Goal: Task Accomplishment & Management: Manage account settings

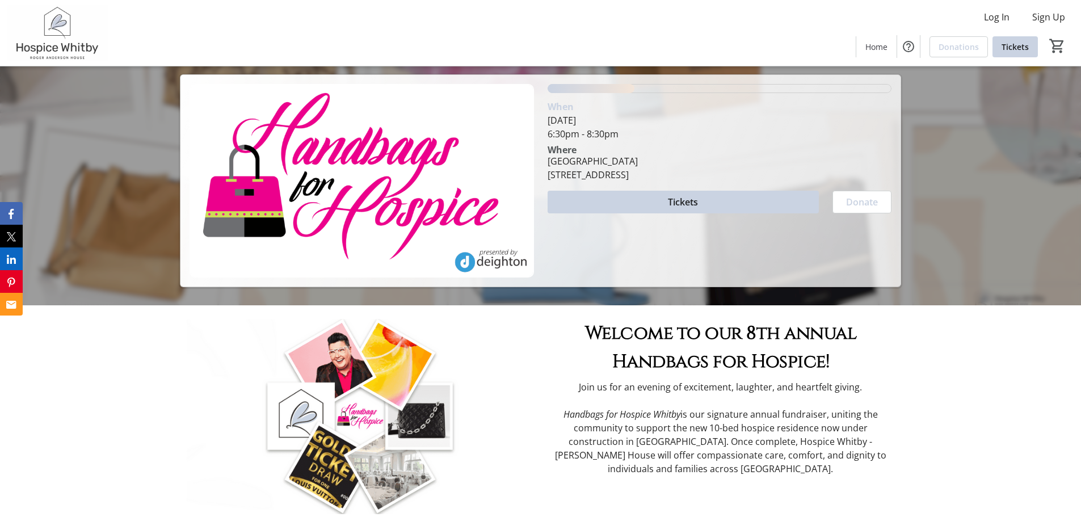
scroll to position [114, 0]
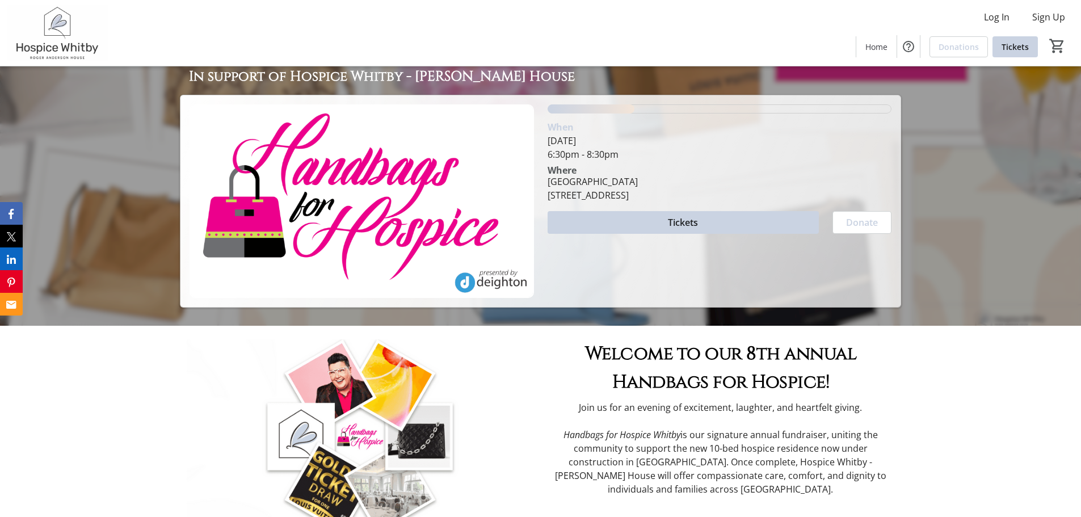
scroll to position [57, 0]
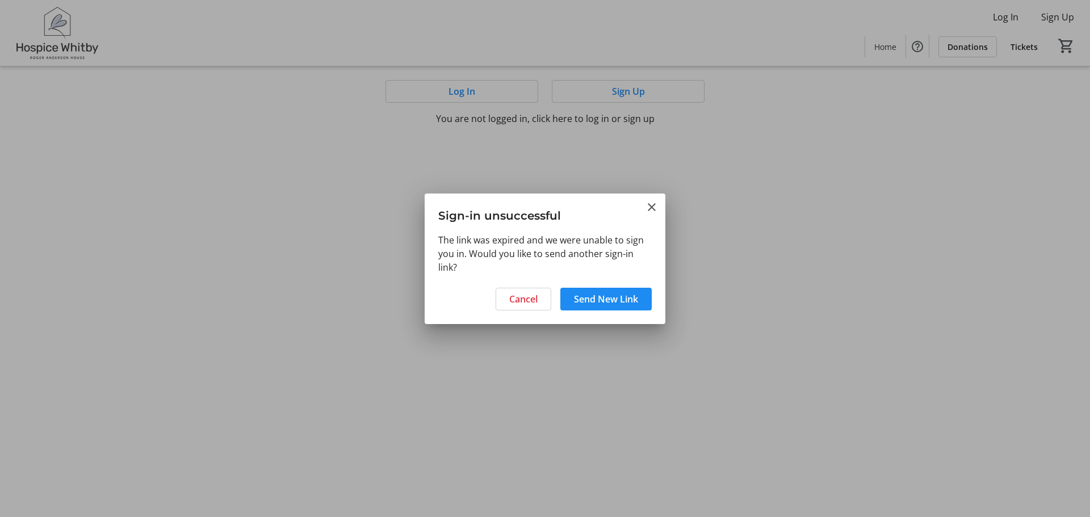
click at [456, 86] on div at bounding box center [545, 258] width 1090 height 517
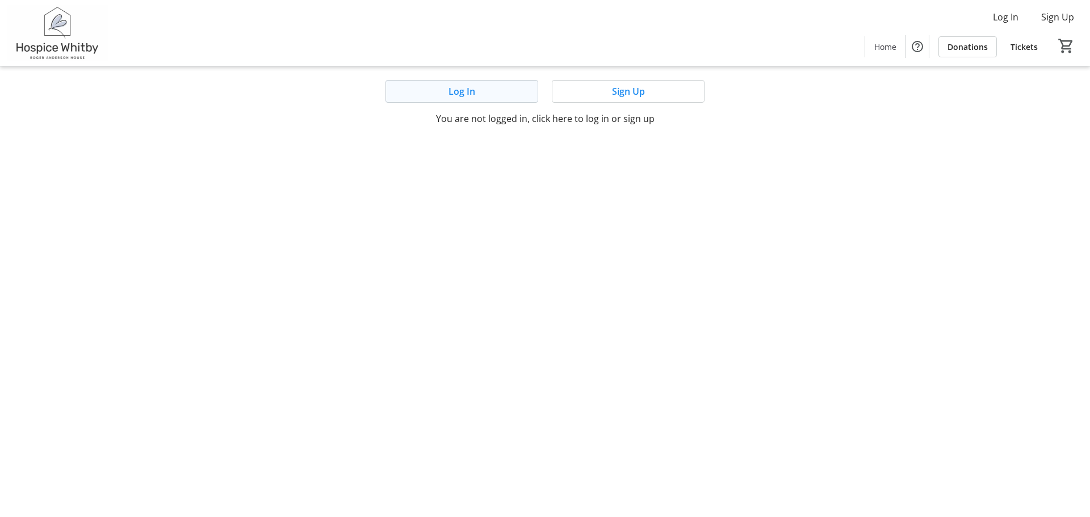
click at [465, 89] on span "Log In" at bounding box center [461, 92] width 27 height 14
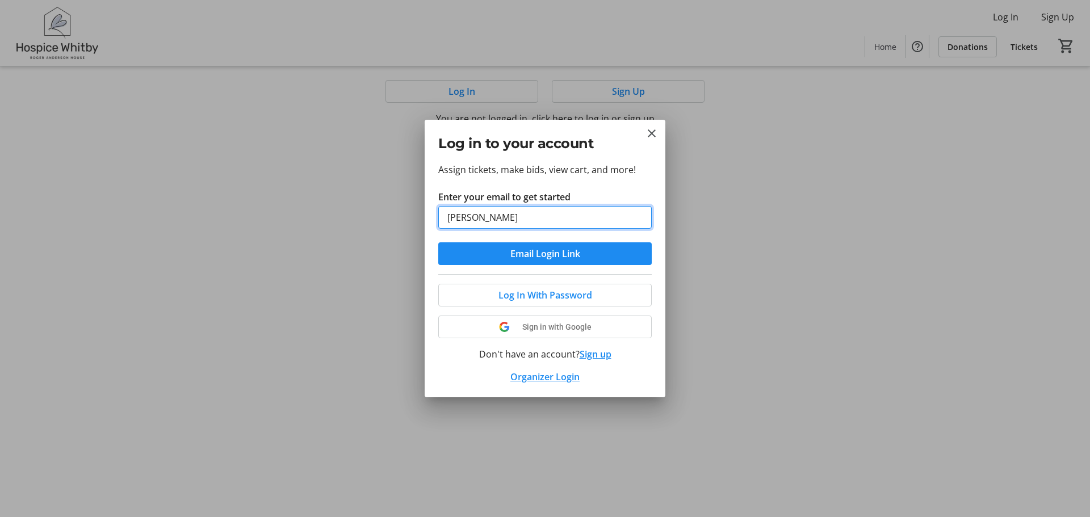
type input "Linda@carnevalelaw.ca"
drag, startPoint x: 534, startPoint y: 254, endPoint x: 774, endPoint y: 303, distance: 245.6
click at [774, 304] on div "Log in to your account Assign tickets, make bids, view cart, and more! Enter yo…" at bounding box center [545, 258] width 1090 height 517
click at [541, 293] on span "Log In With Password" at bounding box center [545, 295] width 94 height 14
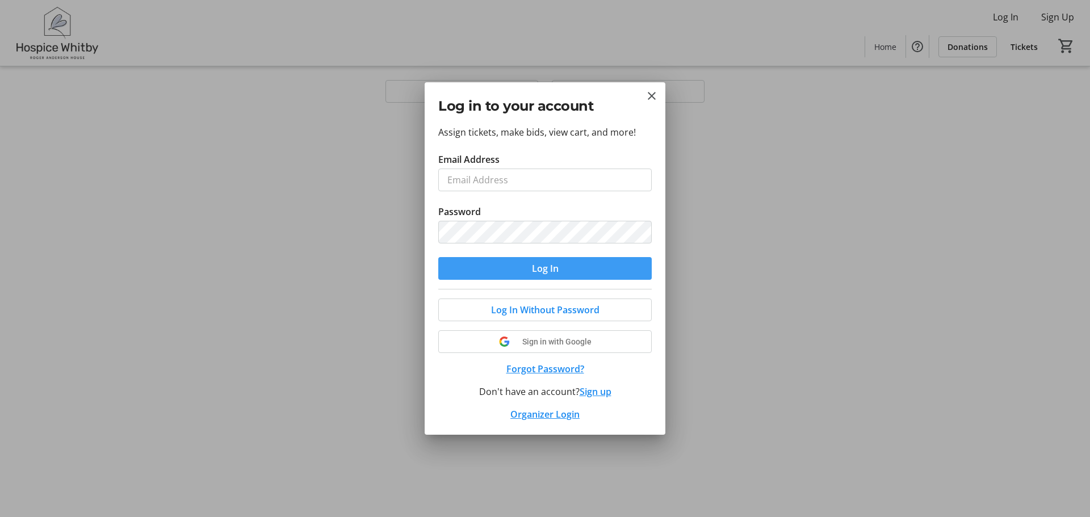
click at [517, 267] on span "submit" at bounding box center [544, 268] width 213 height 27
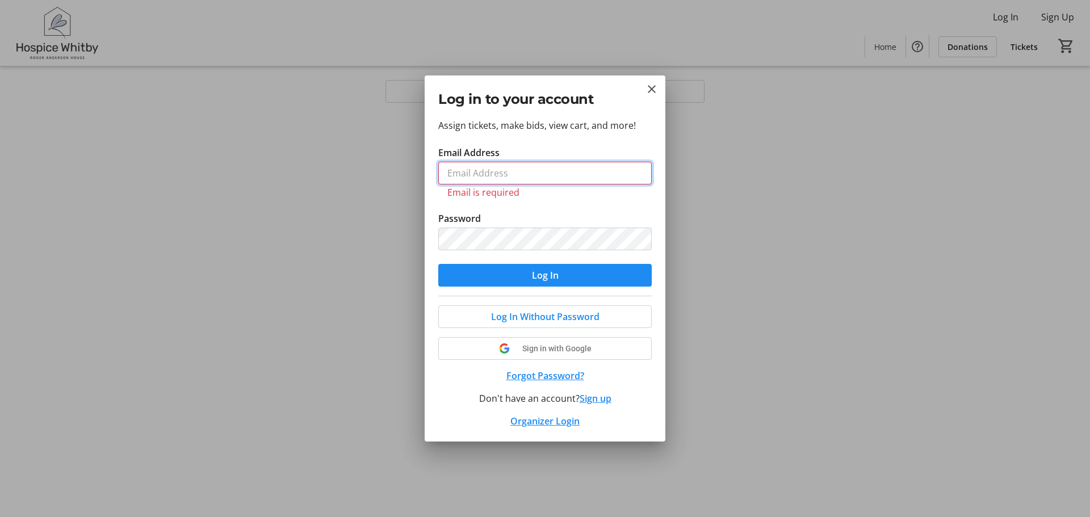
click at [464, 175] on input "Email Address" at bounding box center [544, 173] width 213 height 23
type input "Linda@carnevalelaw.ca"
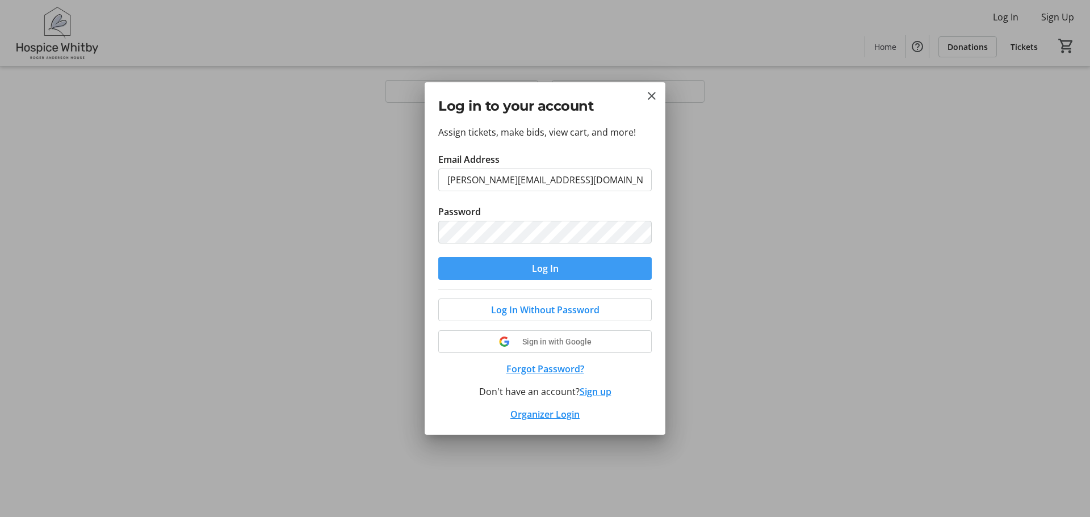
click at [544, 266] on span "Log In" at bounding box center [545, 269] width 27 height 14
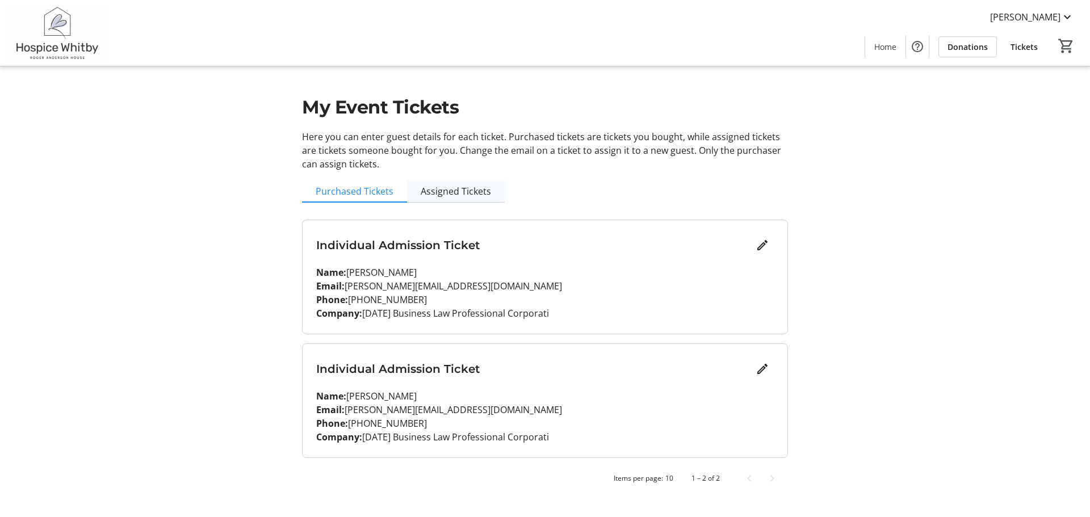
click at [443, 190] on span "Assigned Tickets" at bounding box center [456, 191] width 70 height 9
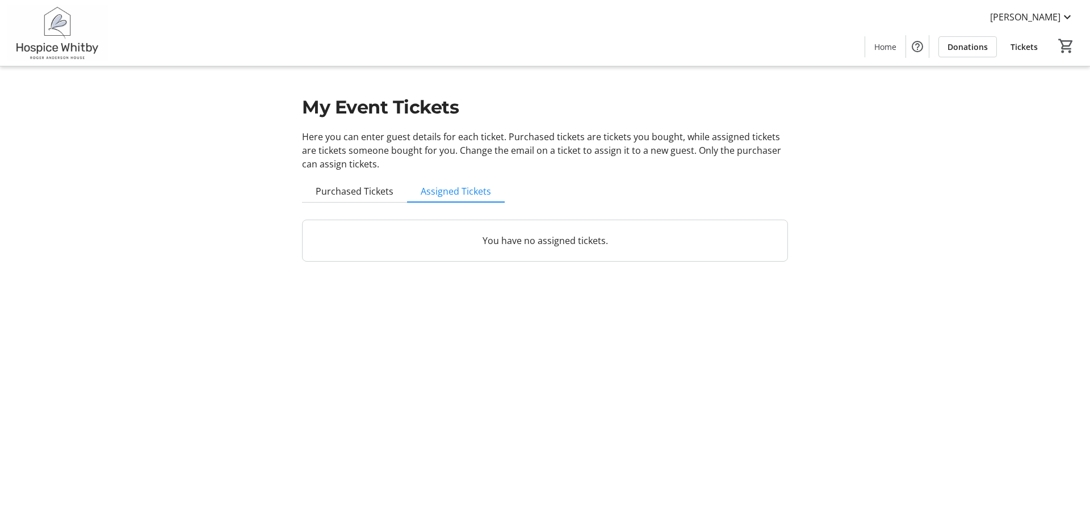
click at [498, 237] on p "You have no assigned tickets." at bounding box center [544, 241] width 457 height 14
click at [343, 193] on span "Purchased Tickets" at bounding box center [355, 191] width 78 height 9
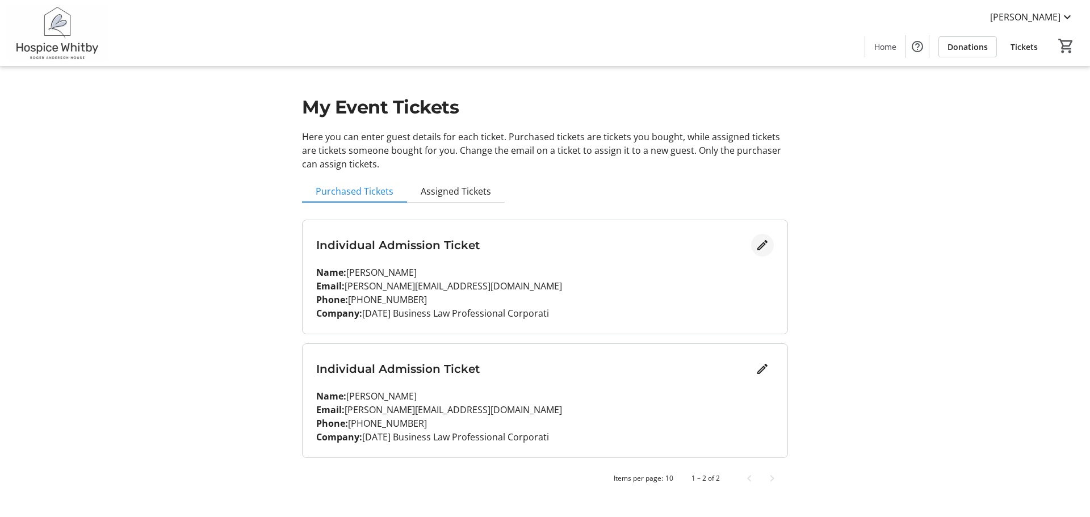
click at [758, 244] on mat-icon "Edit" at bounding box center [762, 245] width 14 height 14
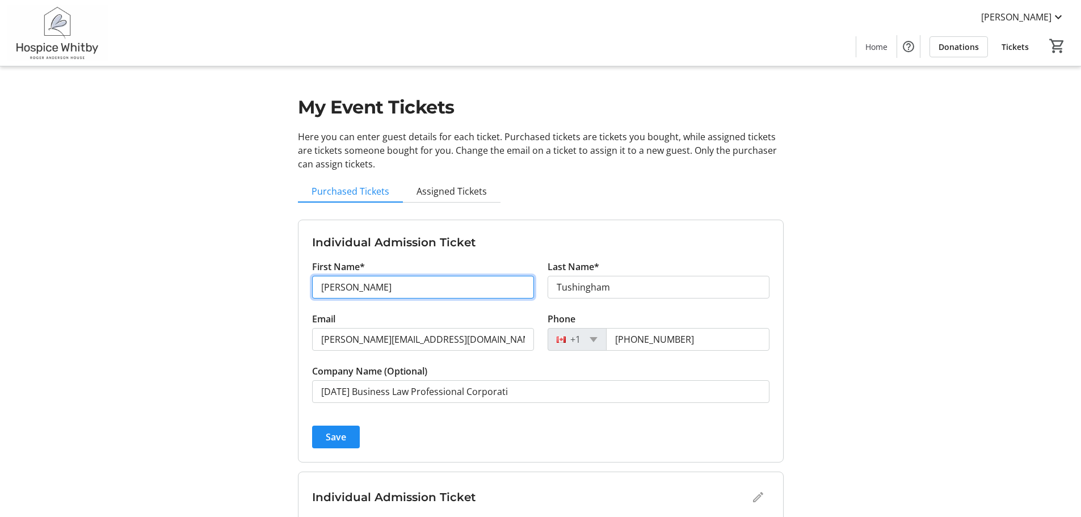
drag, startPoint x: 351, startPoint y: 287, endPoint x: 314, endPoint y: 288, distance: 36.3
click at [314, 288] on input "Linda" at bounding box center [423, 287] width 222 height 23
type input "Dillon"
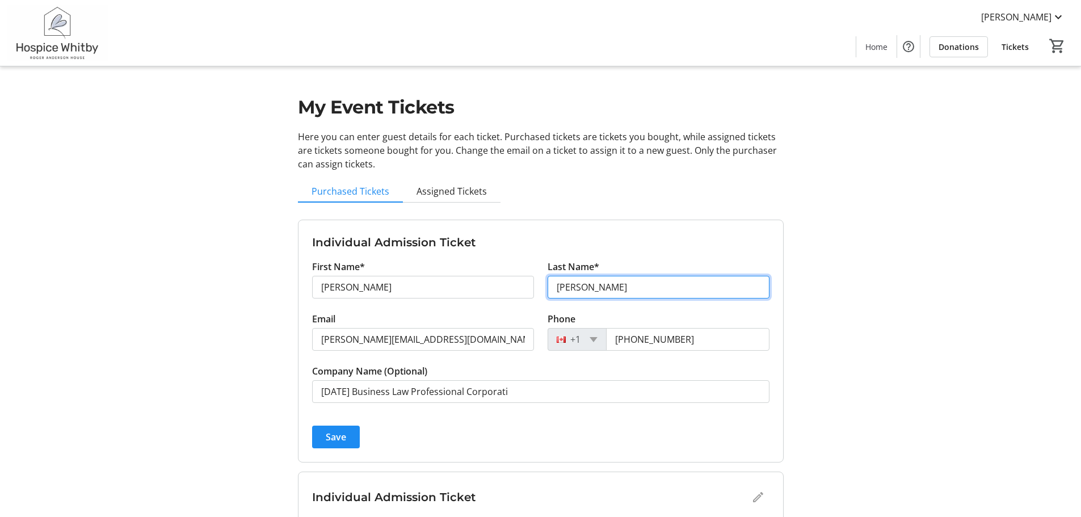
type input "Harhangi"
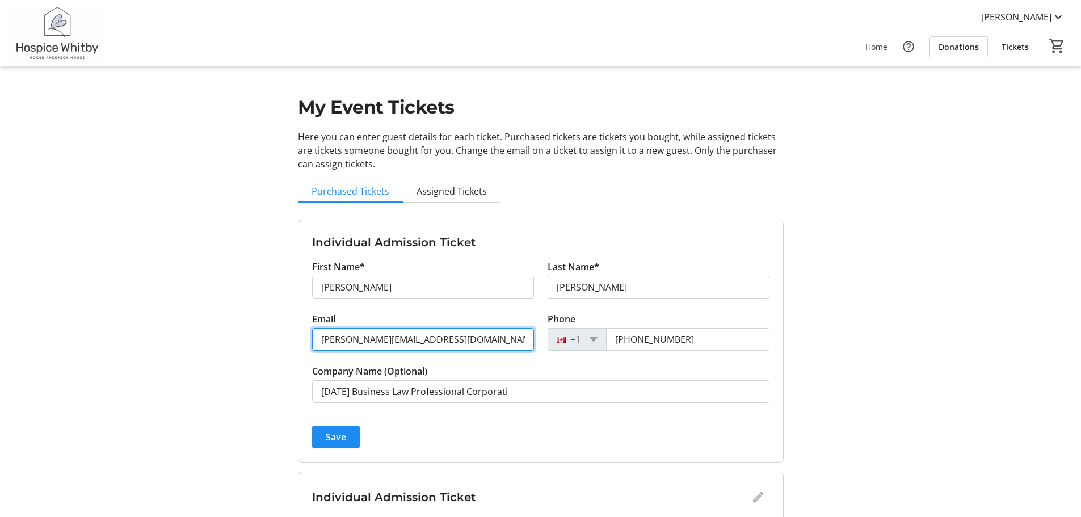
drag, startPoint x: 342, startPoint y: 341, endPoint x: 320, endPoint y: 338, distance: 22.3
click at [320, 338] on input "linda@carnevalelaw.ca" at bounding box center [423, 339] width 222 height 23
type input "dillon@carnevalelaw.ca"
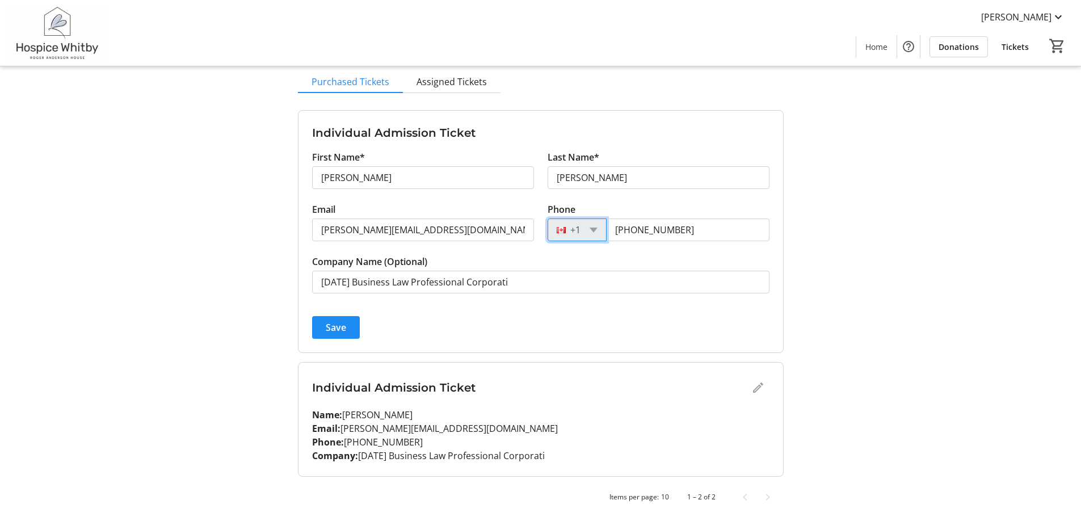
scroll to position [115, 0]
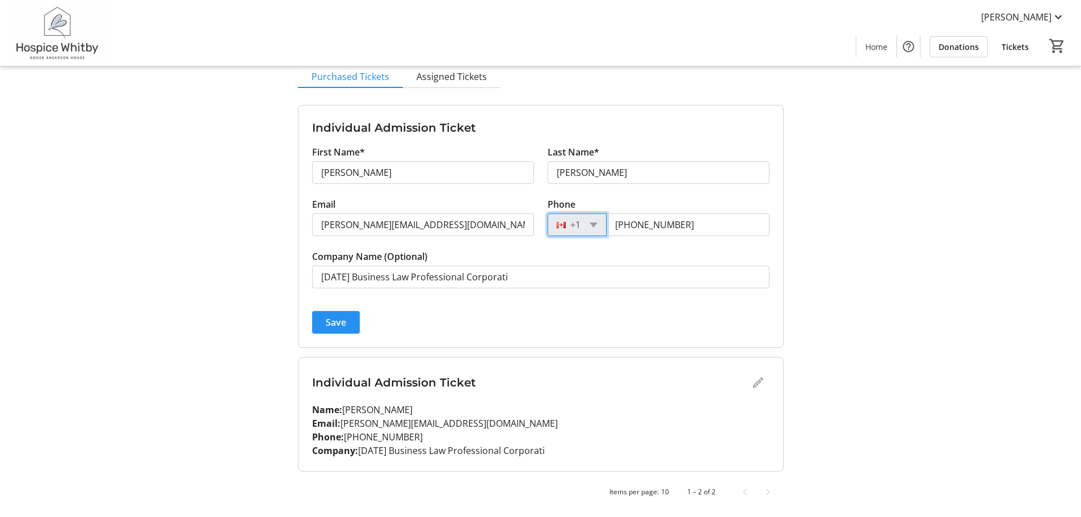
click at [330, 325] on span "Save" at bounding box center [336, 323] width 20 height 14
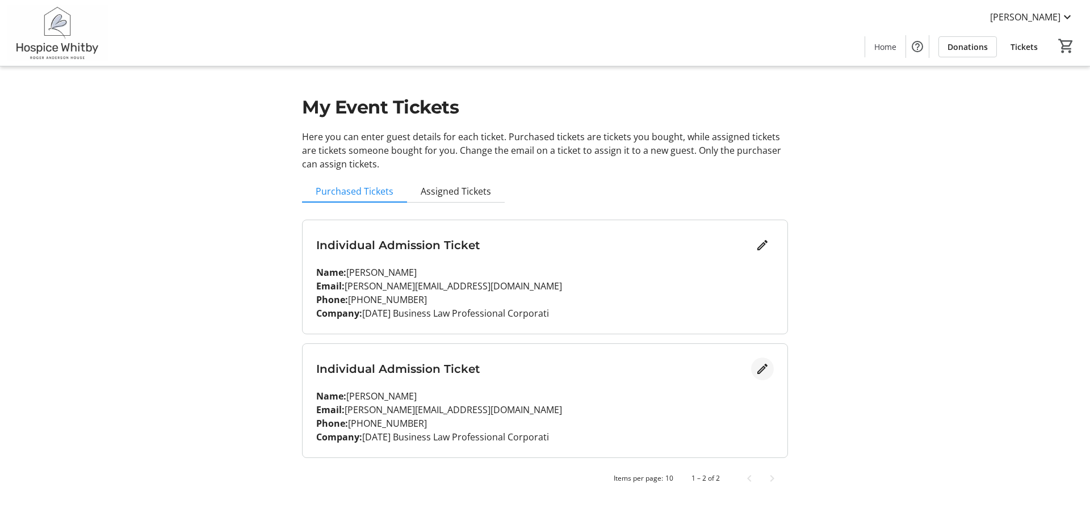
click at [764, 367] on mat-icon "Edit" at bounding box center [762, 369] width 14 height 14
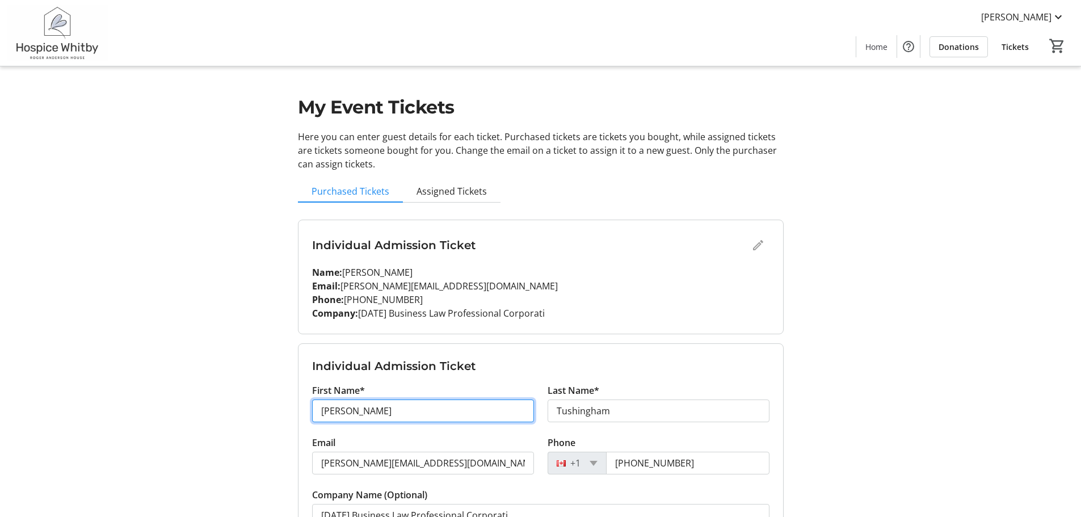
drag, startPoint x: 366, startPoint y: 413, endPoint x: 283, endPoint y: 410, distance: 82.9
click at [283, 410] on div "My Event Tickets Here you can enter guest details for each ticket. Purchased ti…" at bounding box center [540, 316] width 749 height 632
type input "Rena"
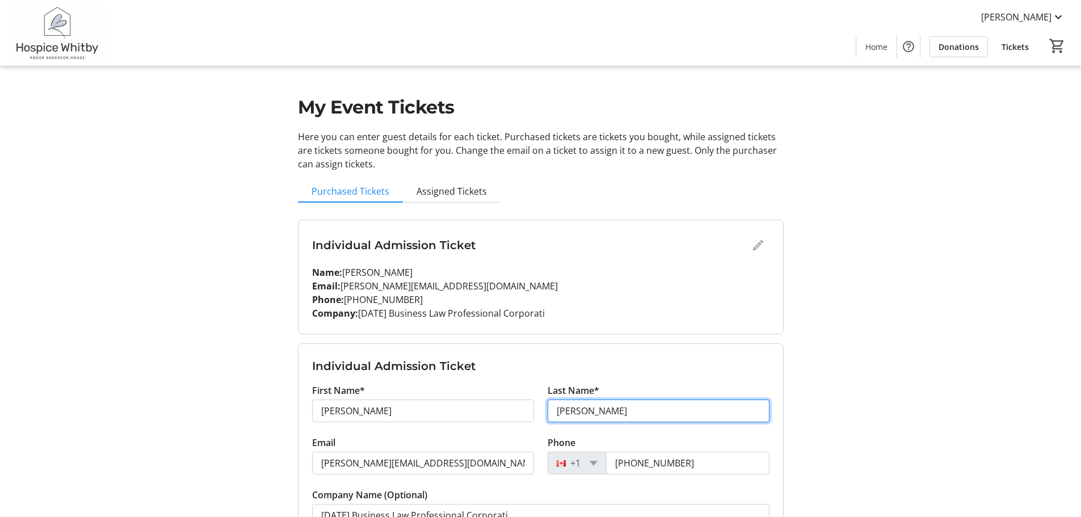
type input "Gao"
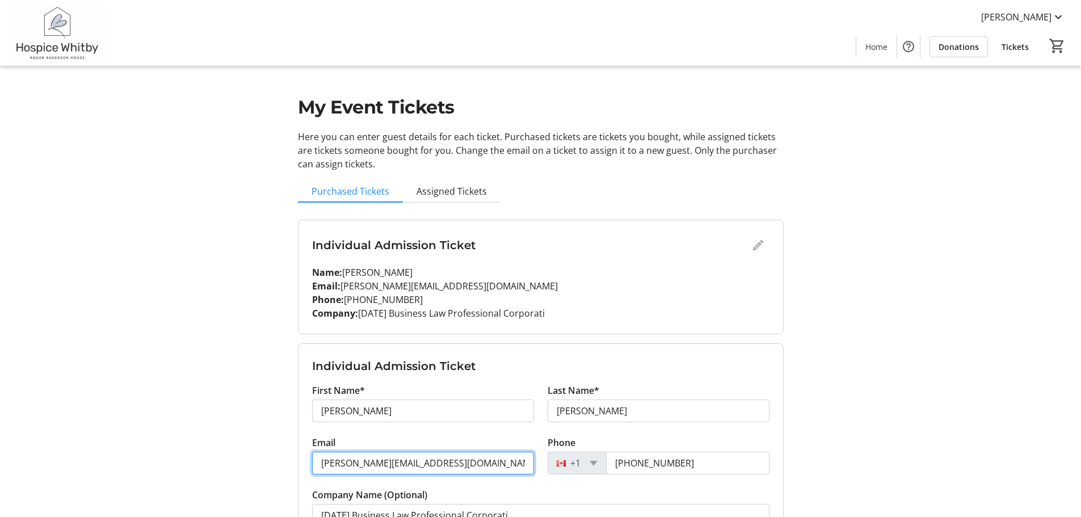
drag, startPoint x: 341, startPoint y: 464, endPoint x: 305, endPoint y: 464, distance: 35.2
click at [305, 464] on div "Email linda@carnevalelaw.ca" at bounding box center [423, 462] width 236 height 52
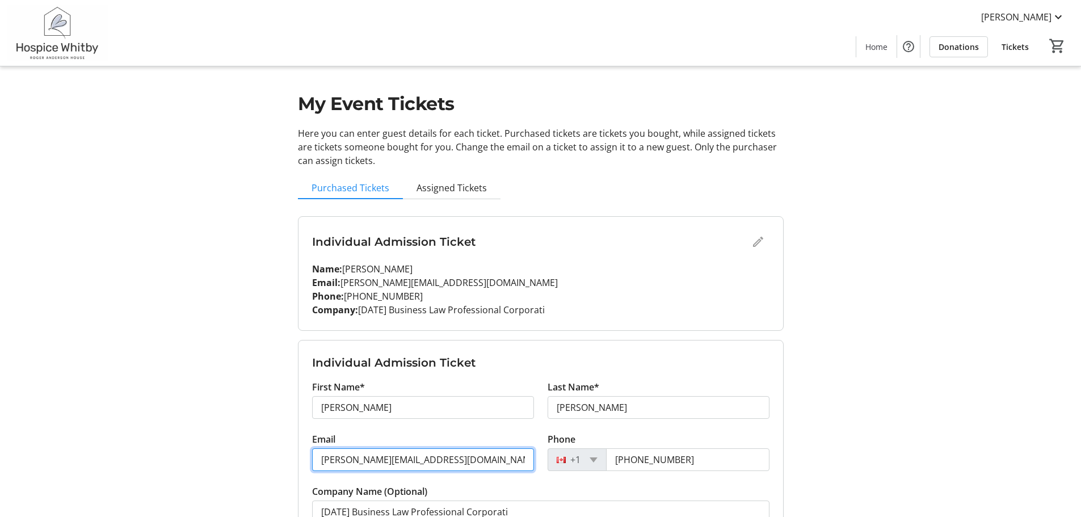
scroll to position [115, 0]
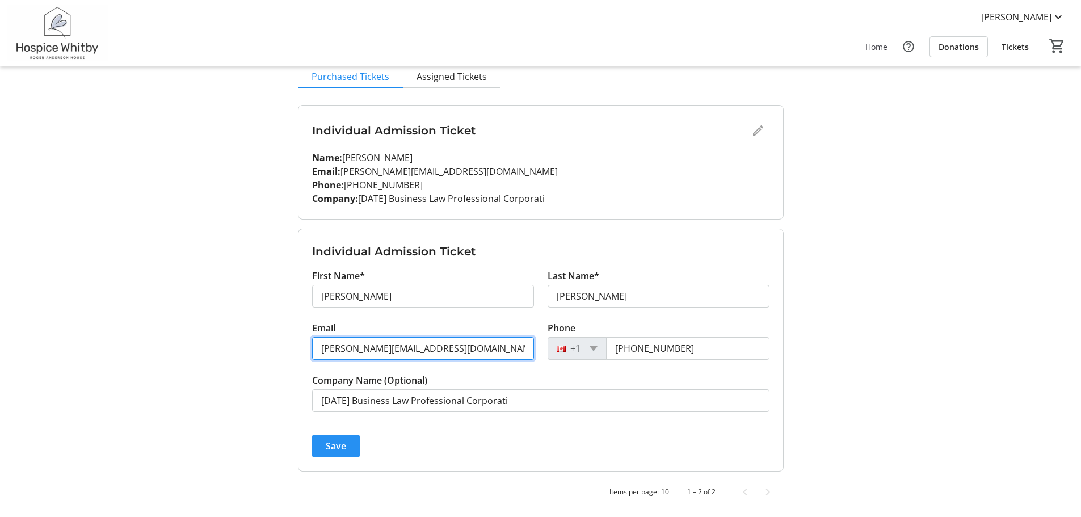
type input "rena@carnevalelaw.ca"
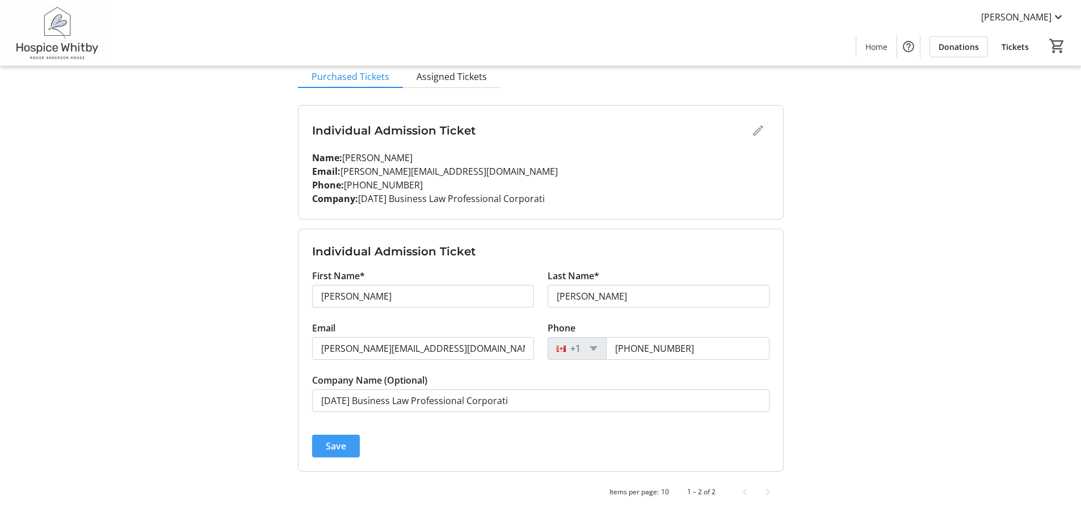
click at [334, 446] on span "Save" at bounding box center [336, 446] width 20 height 14
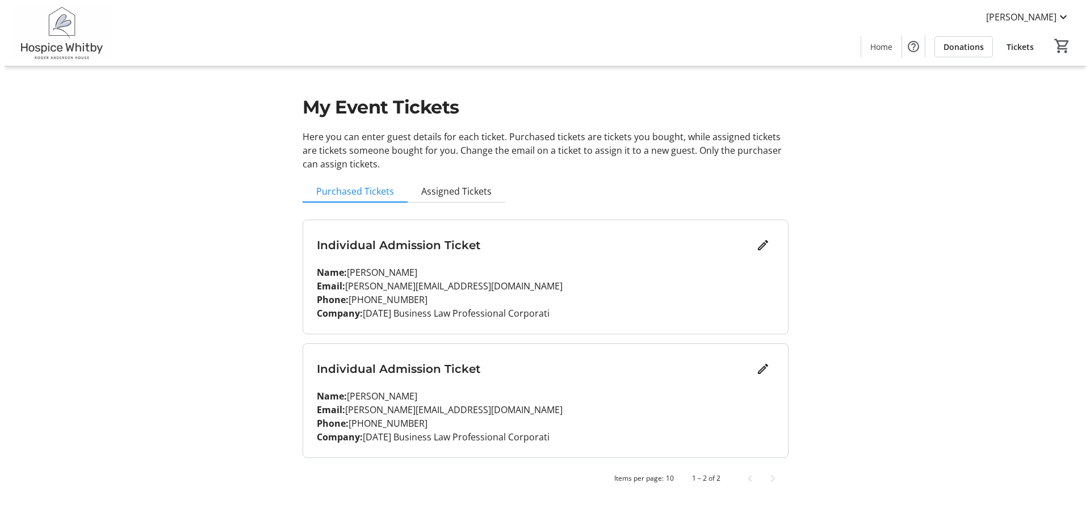
scroll to position [0, 0]
